Goal: Transaction & Acquisition: Book appointment/travel/reservation

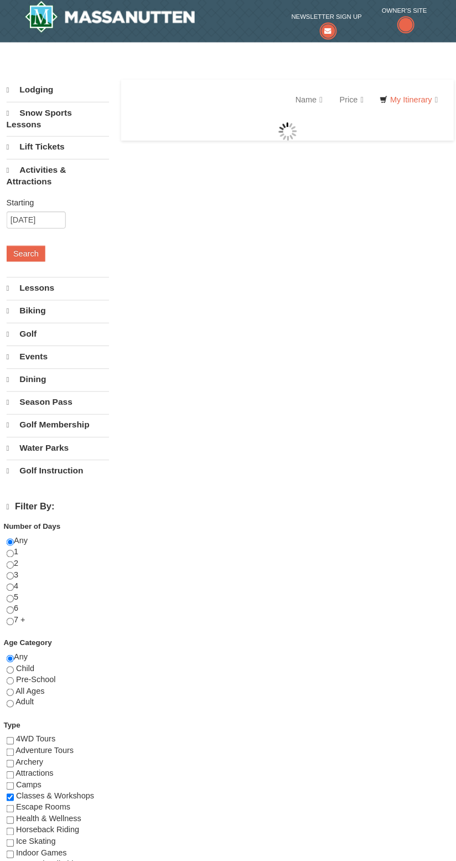
select select "10"
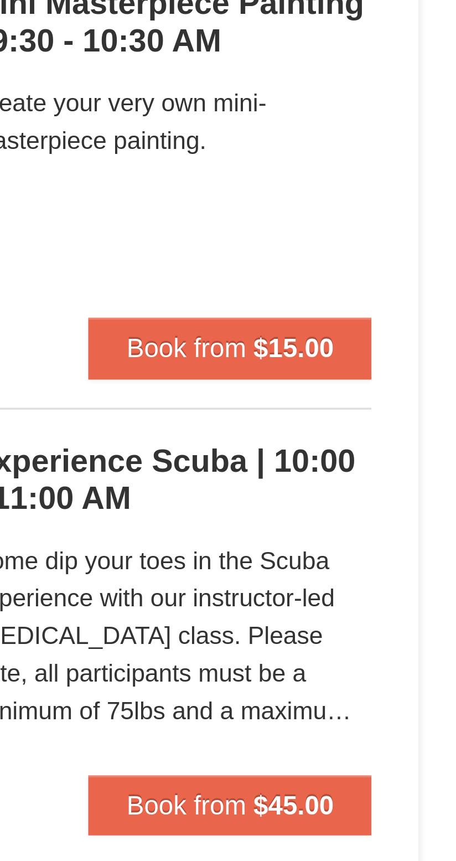
scroll to position [3, 0]
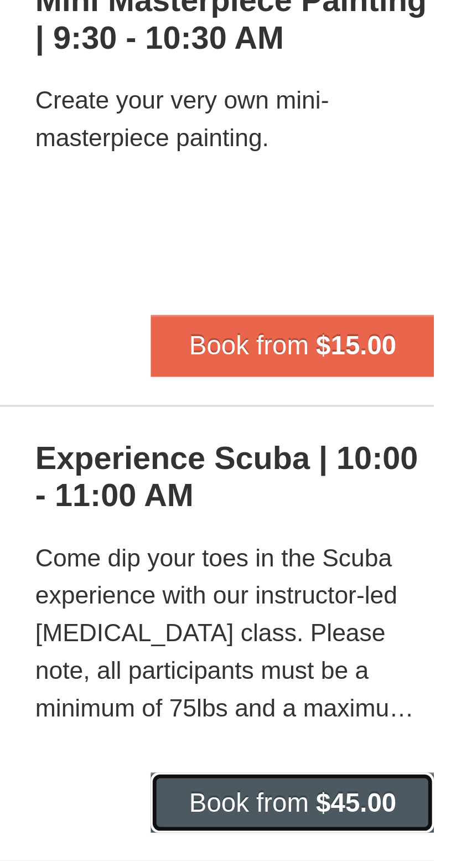
click at [359, 774] on span "Book from" at bounding box center [376, 773] width 35 height 9
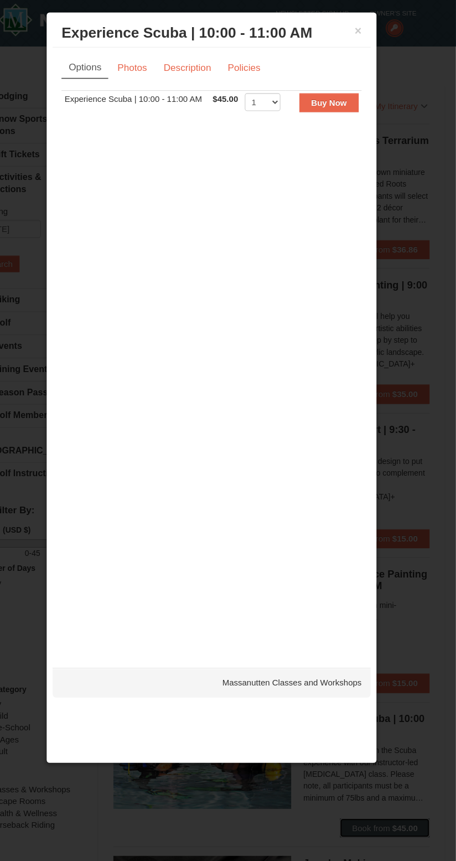
scroll to position [0, 0]
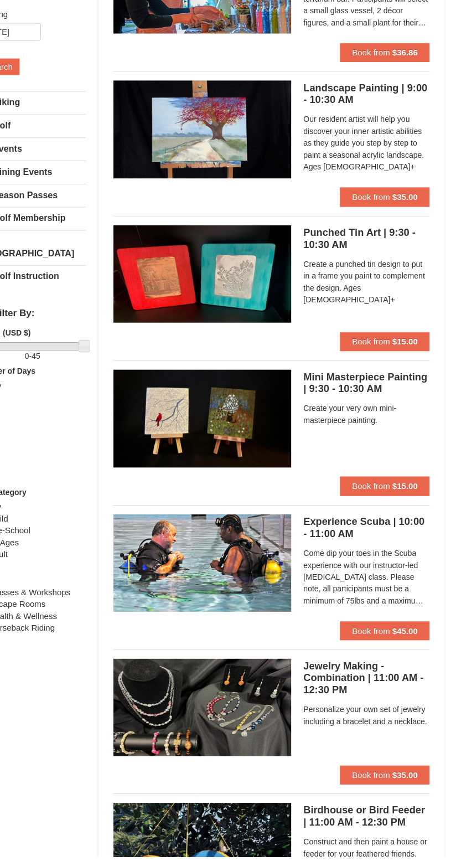
scroll to position [127, 0]
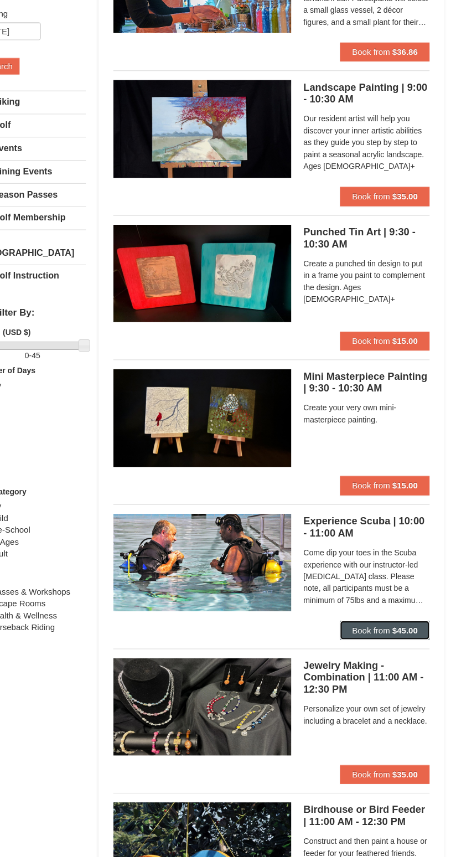
click at [374, 648] on span "Book from" at bounding box center [376, 649] width 35 height 9
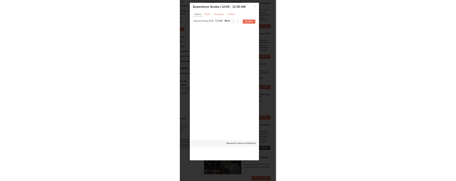
scroll to position [112, 0]
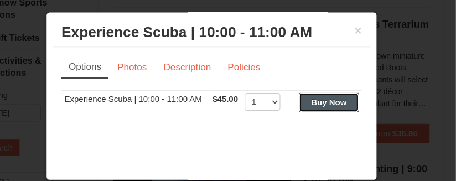
click at [352, 98] on strong "Buy Now" at bounding box center [337, 95] width 33 height 9
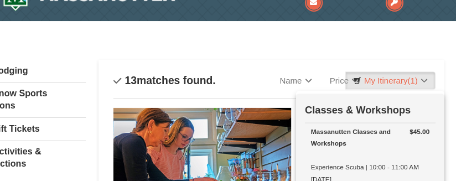
scroll to position [27, 0]
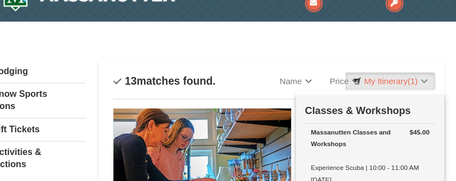
click at [311, 49] on div "Categories List Filter My Itinerary (1) Check Out Now Classes & Workshops $45.0…" at bounding box center [228, 50] width 434 height 11
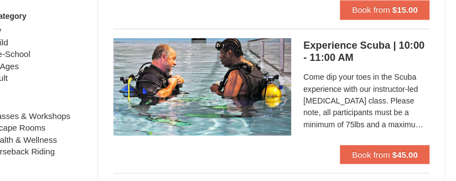
scroll to position [632, 0]
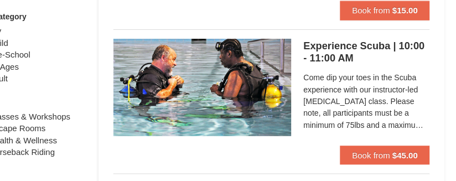
click at [389, 85] on span "Come dip your toes in the Scuba experience with our instructor-led [MEDICAL_DAT…" at bounding box center [372, 94] width 118 height 55
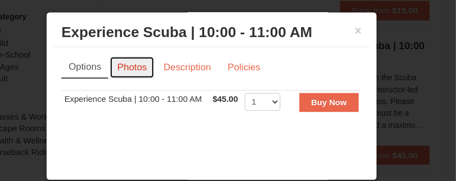
click at [151, 63] on link "Photos" at bounding box center [154, 63] width 42 height 21
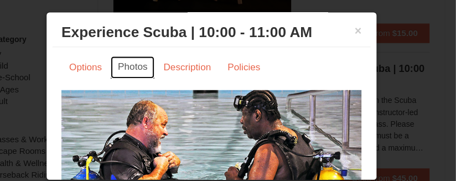
scroll to position [609, 0]
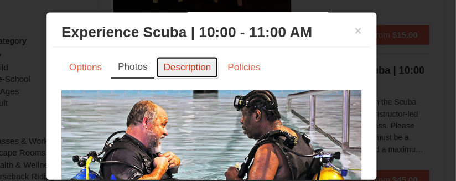
click at [196, 64] on link "Description" at bounding box center [205, 63] width 59 height 21
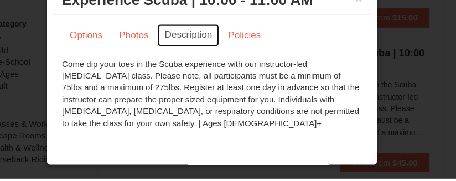
scroll to position [0, 0]
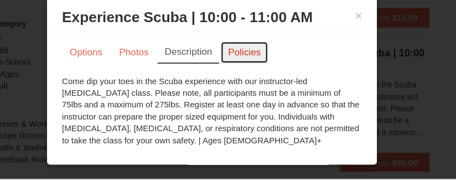
click at [259, 65] on link "Policies" at bounding box center [258, 63] width 45 height 21
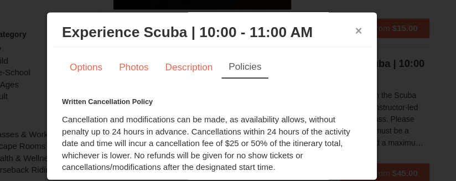
click at [364, 29] on button "×" at bounding box center [365, 28] width 7 height 11
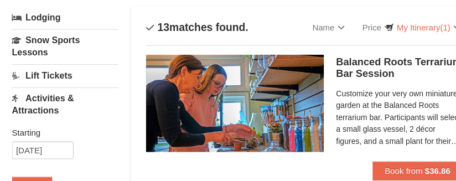
scroll to position [74, 0]
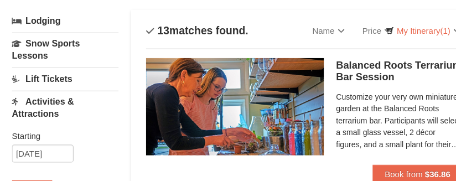
click at [374, 102] on span "Customize your very own miniature garden at the Balanced Roots terrarium bar. P…" at bounding box center [372, 112] width 118 height 55
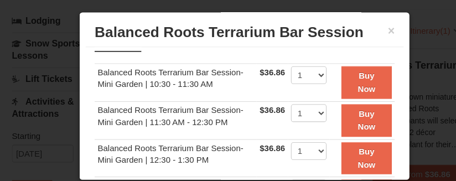
scroll to position [0, 0]
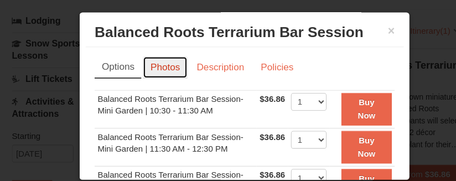
click at [147, 61] on link "Photos" at bounding box center [154, 63] width 42 height 21
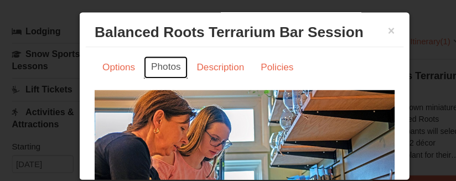
scroll to position [59, 0]
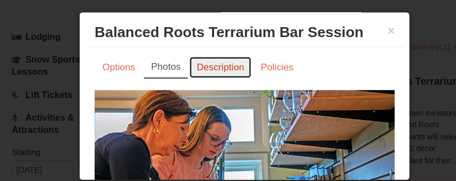
click at [205, 63] on link "Description" at bounding box center [205, 63] width 59 height 21
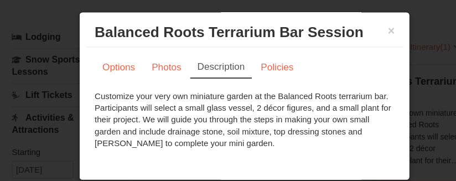
click at [373, 28] on div "× Balanced Roots Terrarium Bar Session Massanutten Select Classes" at bounding box center [228, 30] width 297 height 27
click at [365, 29] on button "×" at bounding box center [365, 28] width 7 height 11
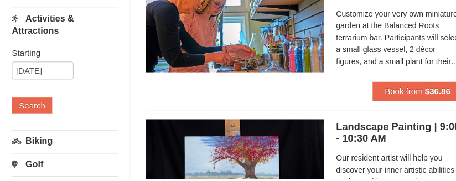
scroll to position [149, 0]
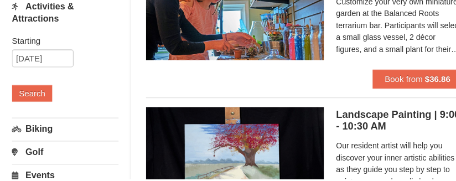
click at [27, 131] on link "Biking" at bounding box center [61, 134] width 100 height 20
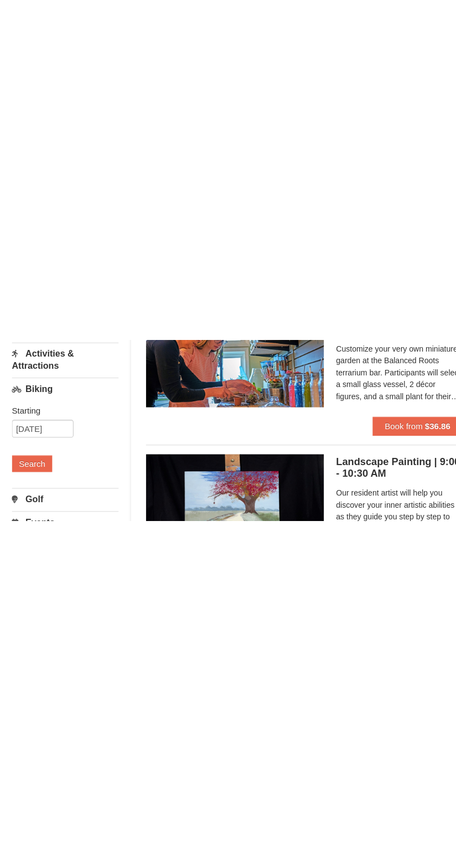
scroll to position [0, 0]
